Goal: Use online tool/utility

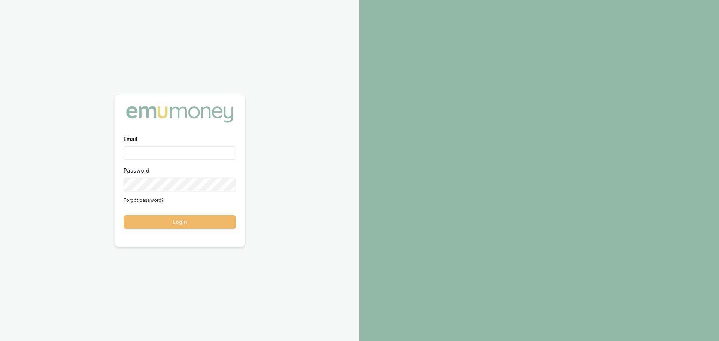
type input "jack.armstrong@emumoney.com.au"
click at [189, 218] on button "Login" at bounding box center [180, 221] width 112 height 13
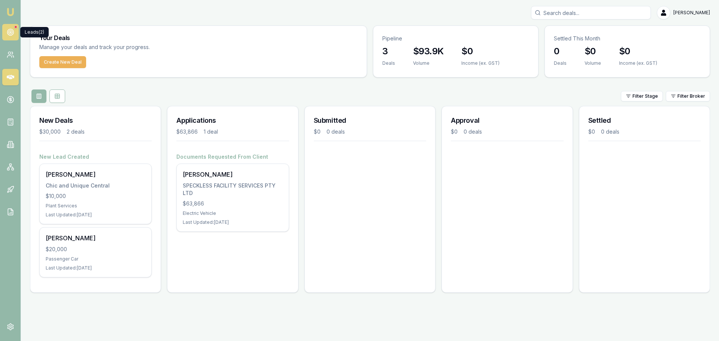
click at [3, 30] on link at bounding box center [10, 32] width 16 height 16
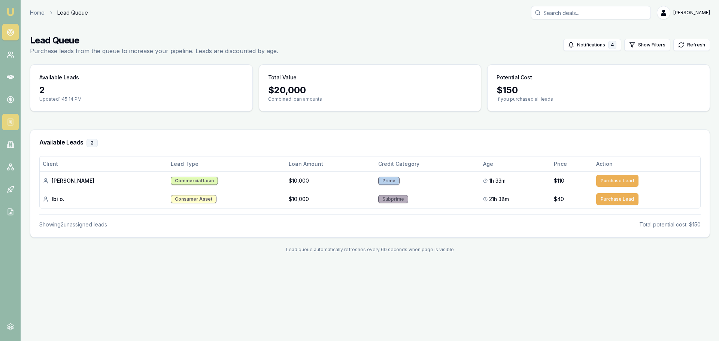
click at [10, 119] on rect at bounding box center [10, 122] width 5 height 6
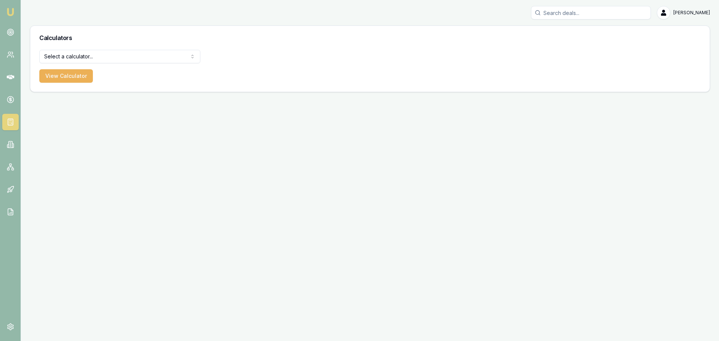
click at [176, 57] on html "Emu Broker [PERSON_NAME] Toggle Menu Calculators Select a calculator... Finance…" at bounding box center [359, 170] width 719 height 341
select select "payslip-calculator"
click at [76, 78] on button "View Calculator" at bounding box center [66, 75] width 54 height 13
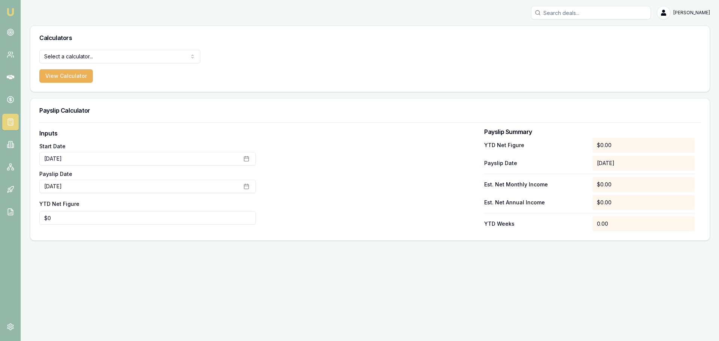
click at [371, 75] on div "Select a calculator... Finance Quote Lender Match Payslip Calculator View Calcu…" at bounding box center [370, 71] width 680 height 42
drag, startPoint x: 62, startPoint y: 224, endPoint x: 0, endPoint y: 198, distance: 67.5
click at [0, 216] on div "Emu Broker [PERSON_NAME] Toggle Menu Calculators Select a calculator... Finance…" at bounding box center [359, 170] width 719 height 341
type input "$13,509"
drag, startPoint x: 181, startPoint y: 273, endPoint x: 186, endPoint y: 268, distance: 7.7
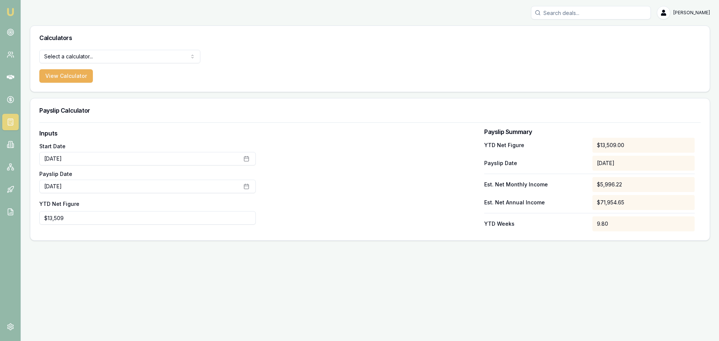
click at [185, 269] on div "Emu Broker [PERSON_NAME] Toggle Menu Calculators Select a calculator... Finance…" at bounding box center [359, 170] width 719 height 341
click at [12, 33] on circle at bounding box center [11, 32] width 4 height 4
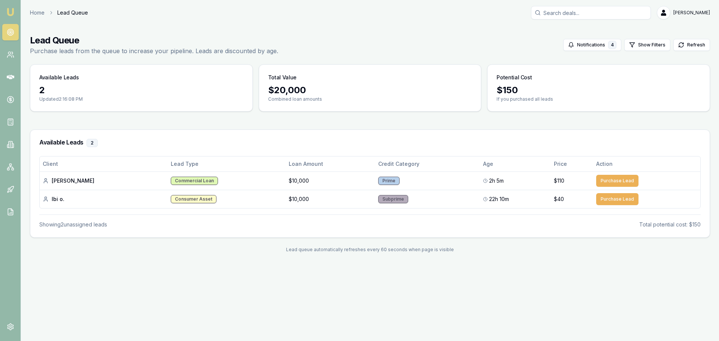
click at [285, 297] on div "Emu Broker Home Lead Queue [PERSON_NAME] Toggle Menu Lead Queue Purchase leads …" at bounding box center [359, 170] width 719 height 341
